Goal: Task Accomplishment & Management: Manage account settings

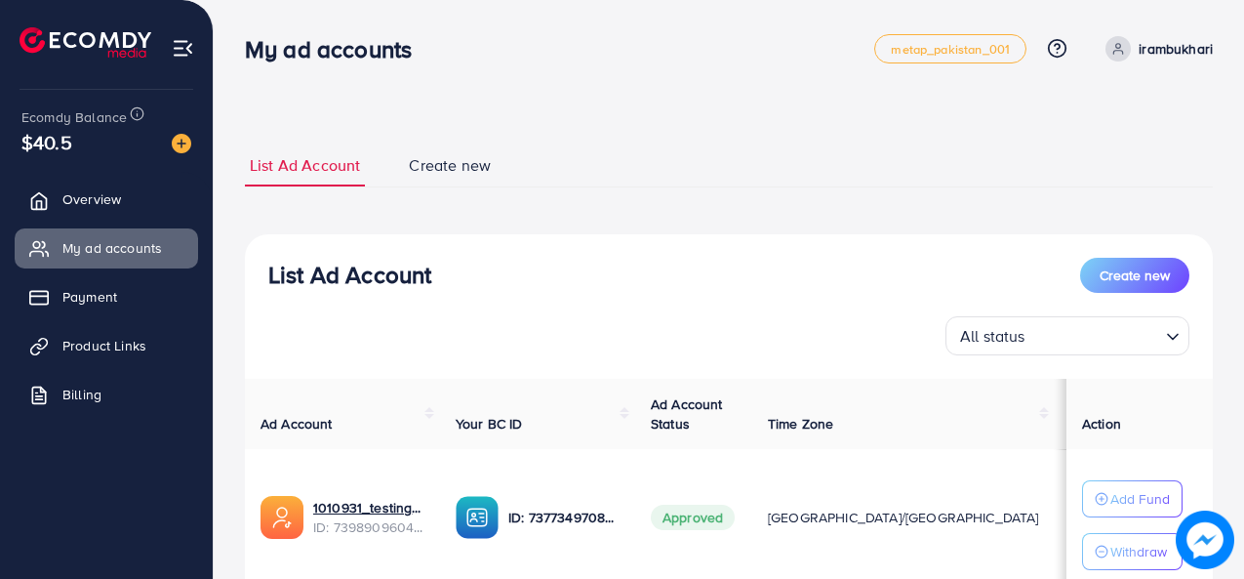
scroll to position [186, 0]
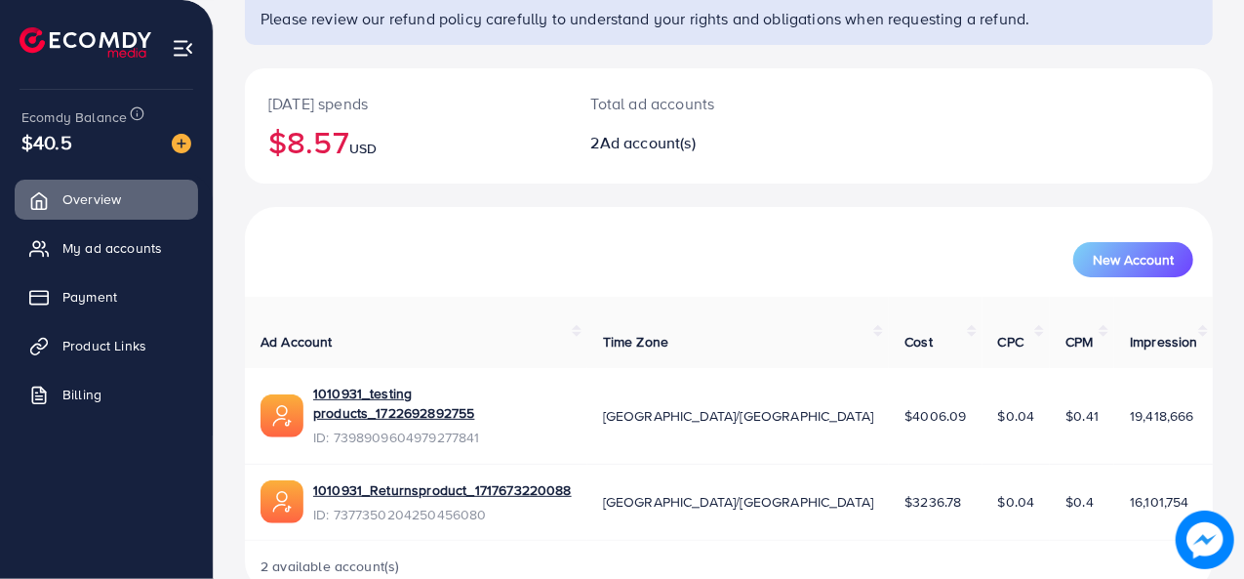
scroll to position [168, 0]
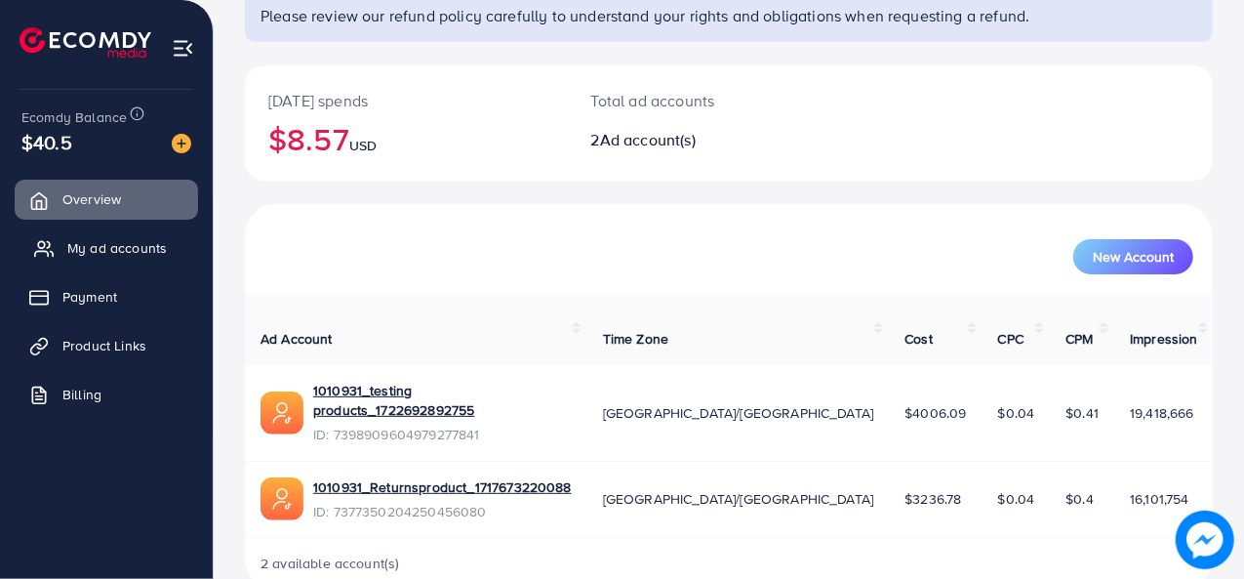
click at [162, 263] on link "My ad accounts" at bounding box center [106, 247] width 183 height 39
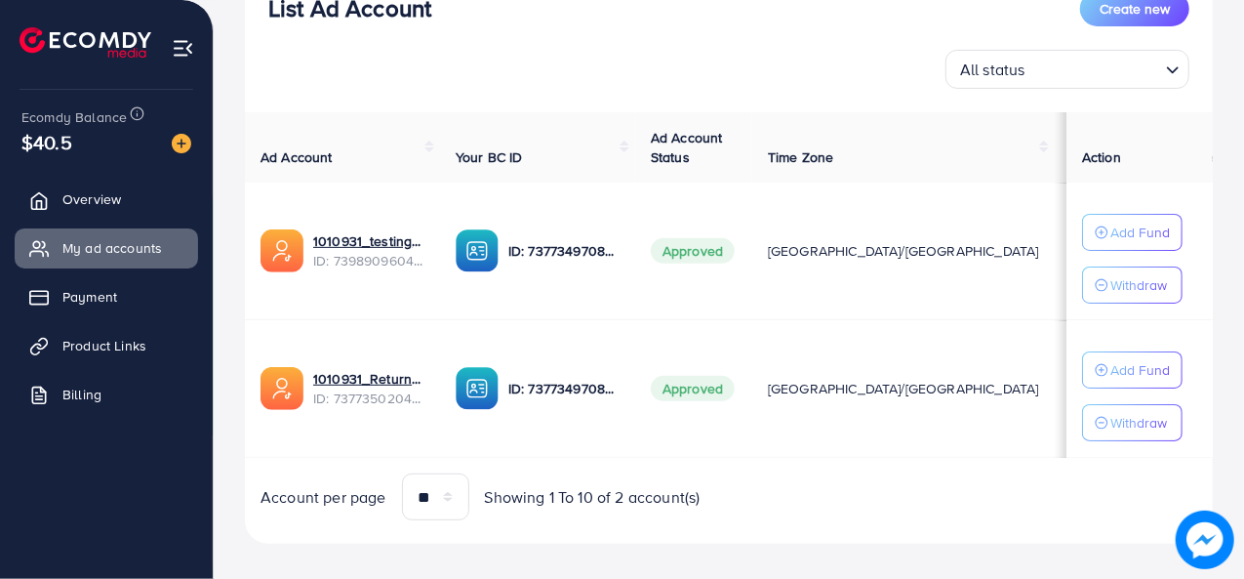
scroll to position [267, 0]
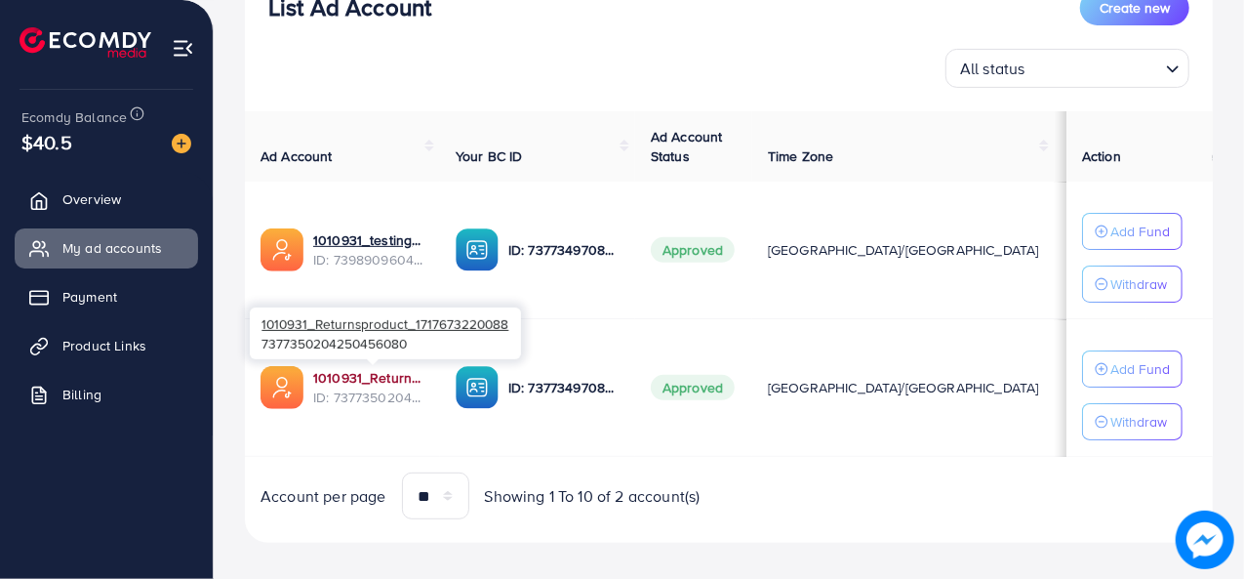
click at [381, 368] on link "1010931_Returnsproduct_1717673220088" at bounding box center [368, 378] width 111 height 20
